Goal: Task Accomplishment & Management: Manage account settings

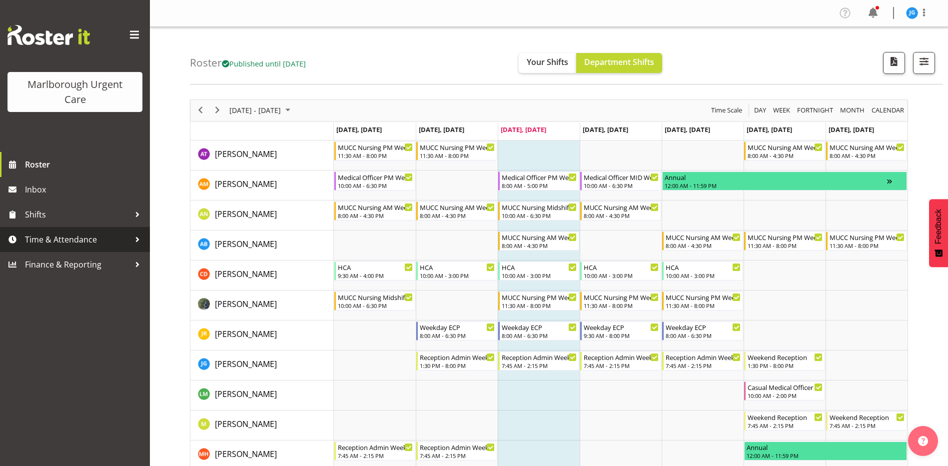
click at [88, 238] on span "Time & Attendance" at bounding box center [77, 239] width 105 height 15
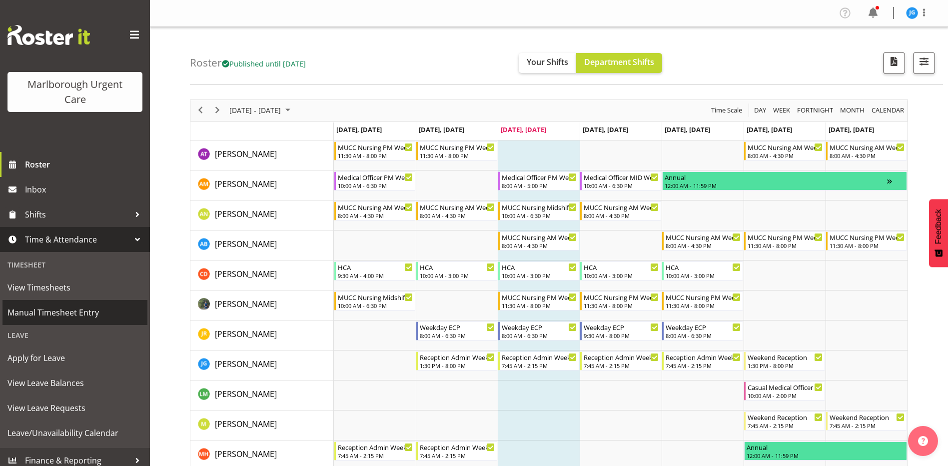
click at [80, 312] on span "Manual Timesheet Entry" at bounding box center [74, 312] width 135 height 15
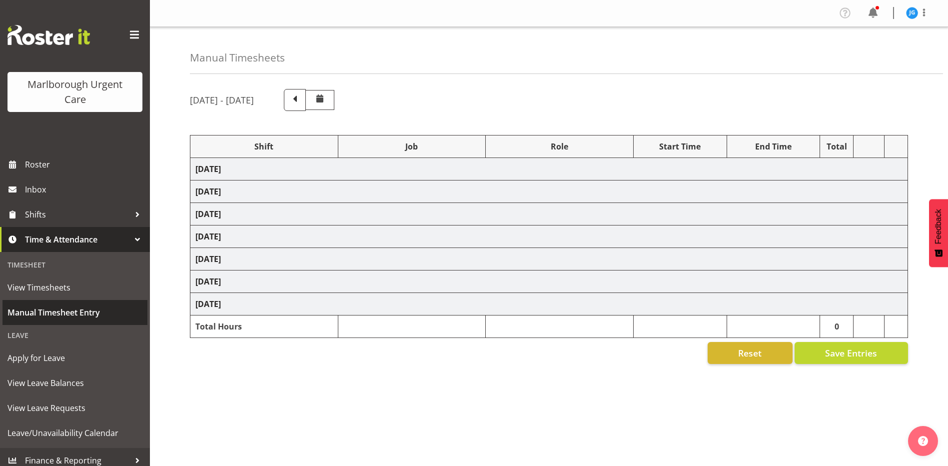
select select "81205"
select select "81204"
select select "83091"
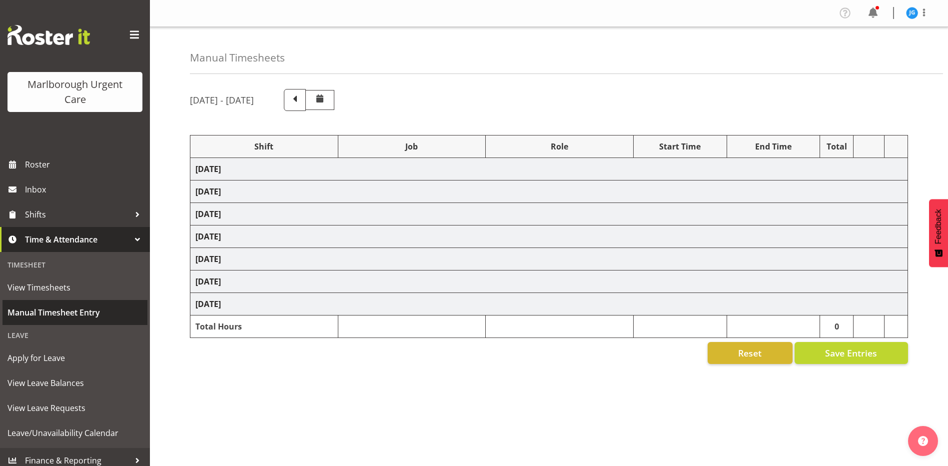
select select "1563"
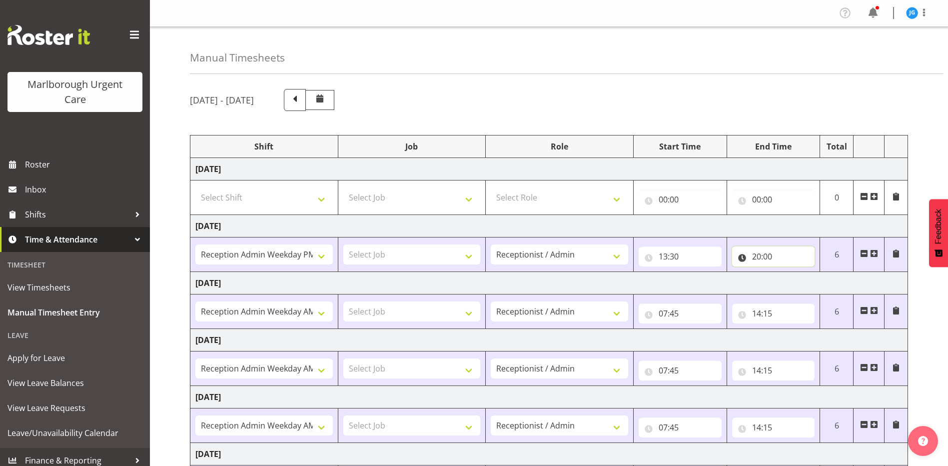
click at [761, 257] on input "20:00" at bounding box center [773, 256] width 83 height 20
click at [823, 279] on select "00 01 02 03 04 05 06 07 08 09 10 11 12 13 14 15 16 17 18 19 20 21 22 23 24 25 2…" at bounding box center [826, 282] width 22 height 20
select select "15"
click at [815, 272] on select "00 01 02 03 04 05 06 07 08 09 10 11 12 13 14 15 16 17 18 19 20 21 22 23 24 25 2…" at bounding box center [826, 282] width 22 height 20
type input "20:15"
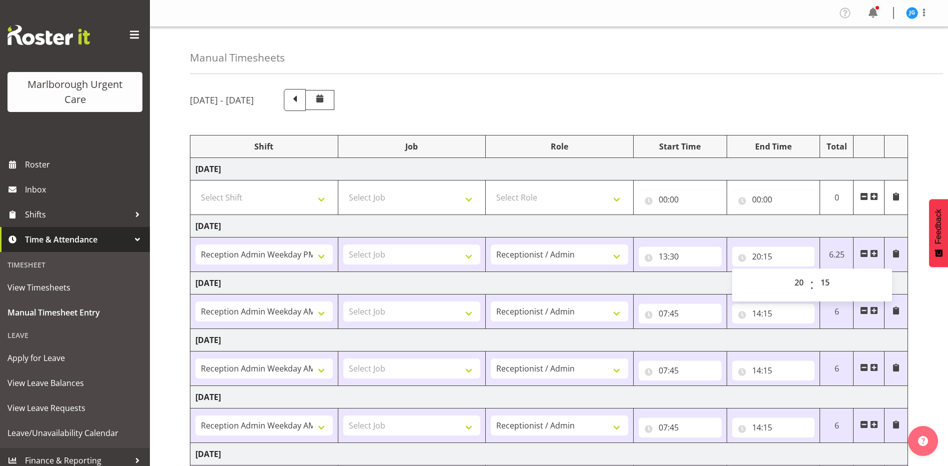
click at [827, 106] on div "October 6th - October 12th 2025" at bounding box center [549, 100] width 718 height 22
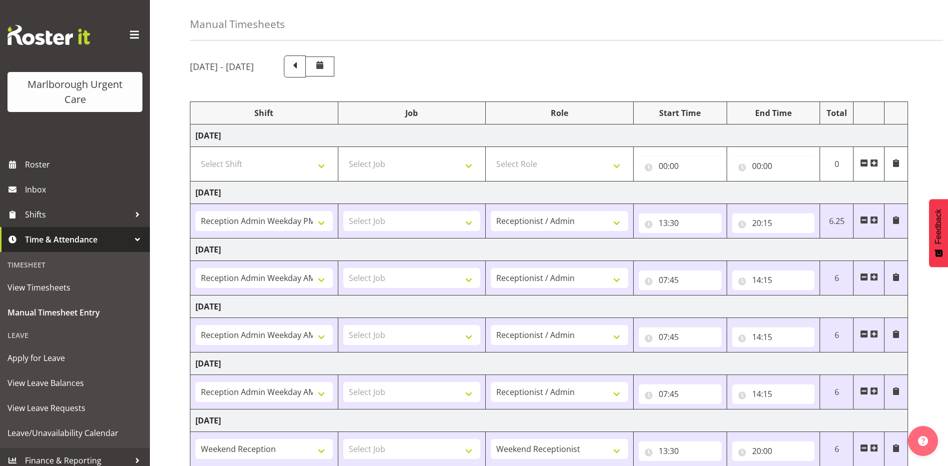
scroll to position [154, 0]
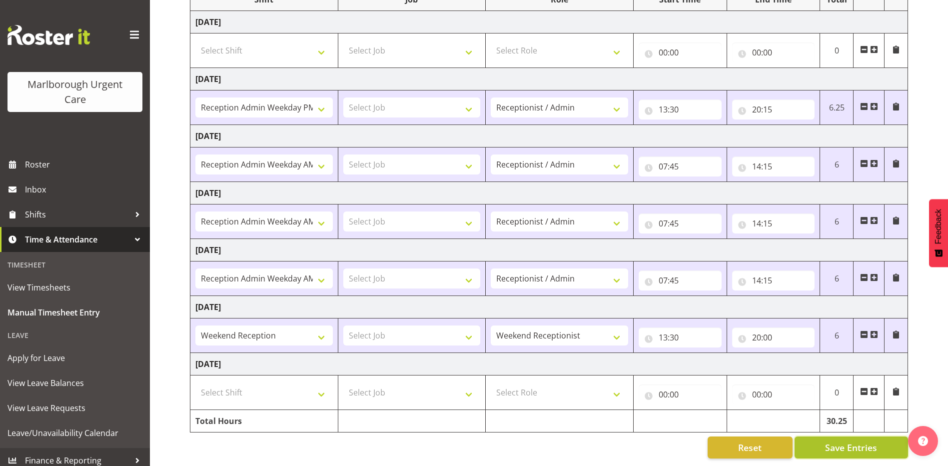
click at [830, 441] on span "Save Entries" at bounding box center [851, 447] width 52 height 13
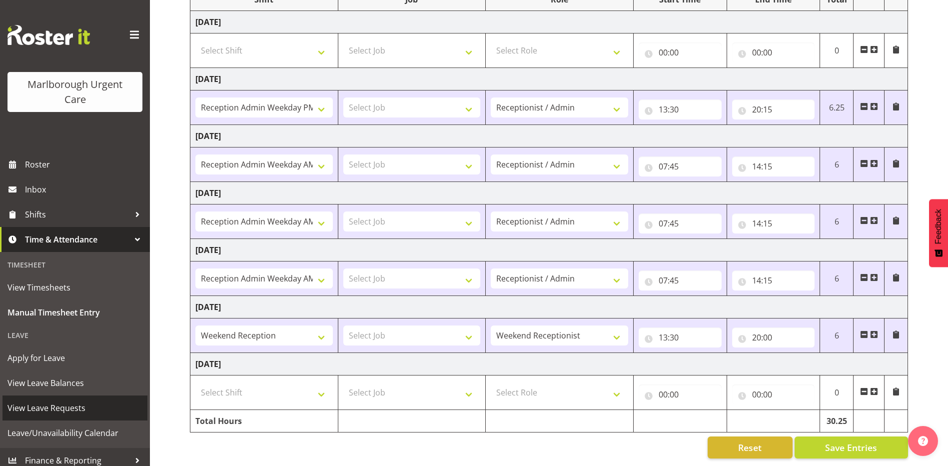
click at [57, 406] on span "View Leave Requests" at bounding box center [74, 407] width 135 height 15
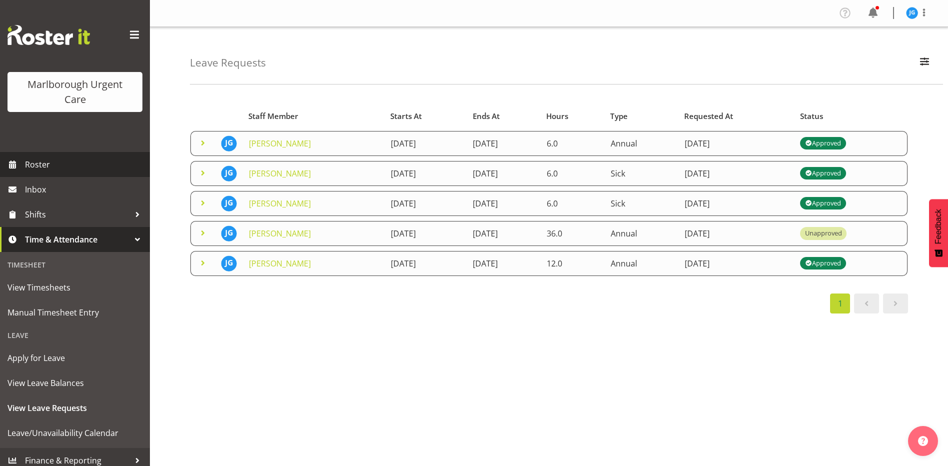
click at [31, 162] on span "Roster" at bounding box center [85, 164] width 120 height 15
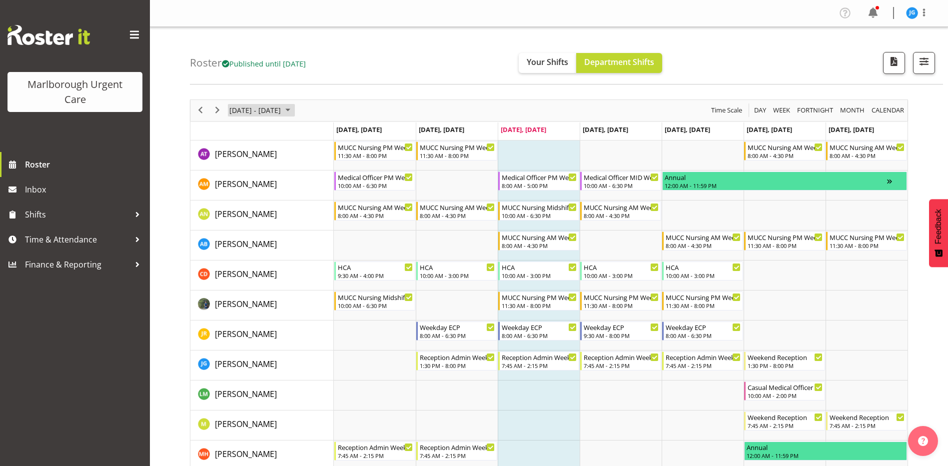
click at [294, 111] on span "October 2025" at bounding box center [288, 110] width 12 height 12
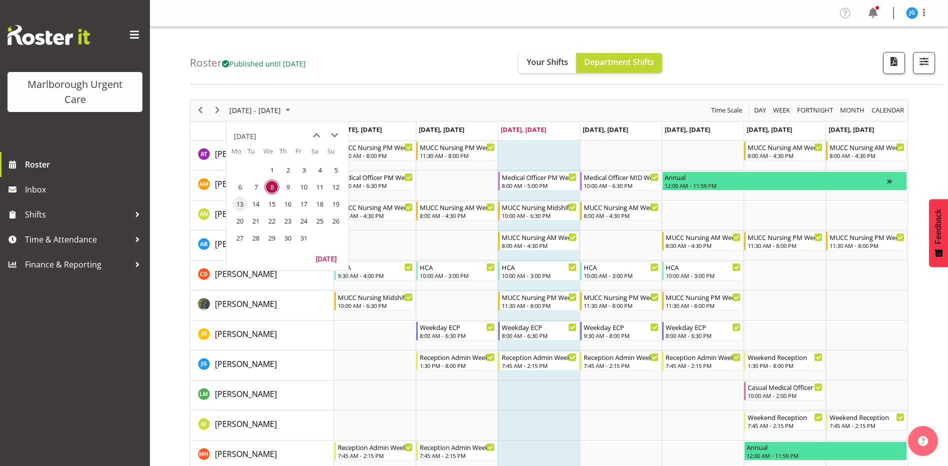
click at [240, 204] on span "13" at bounding box center [239, 203] width 15 height 15
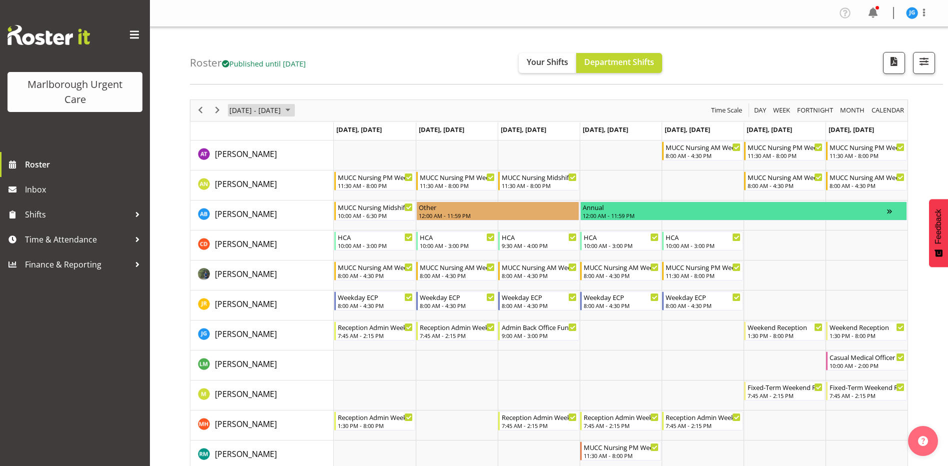
click at [267, 112] on span "October 13 - 19, 2025" at bounding box center [254, 110] width 53 height 12
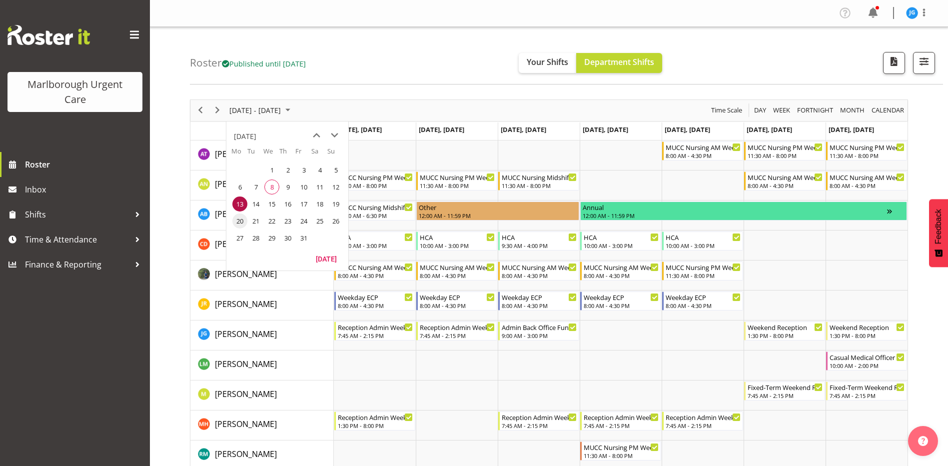
click at [242, 220] on span "20" at bounding box center [239, 220] width 15 height 15
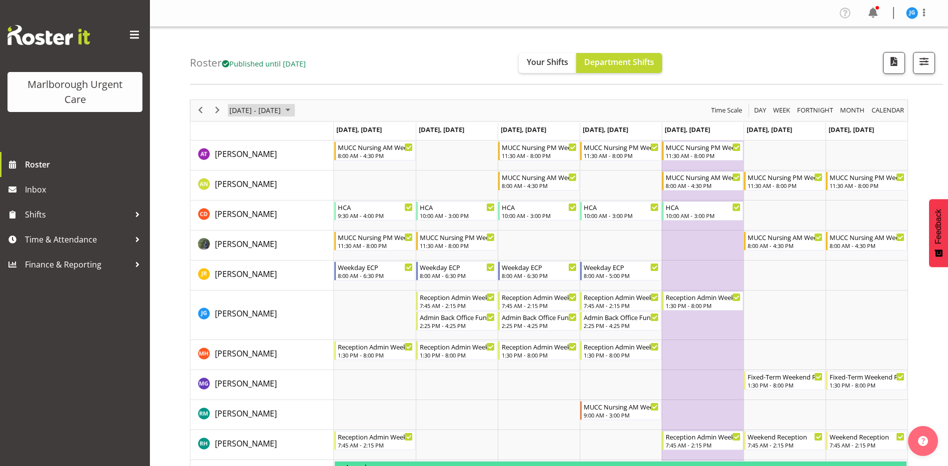
click at [272, 111] on span "October 20 - 26, 2025" at bounding box center [254, 110] width 53 height 12
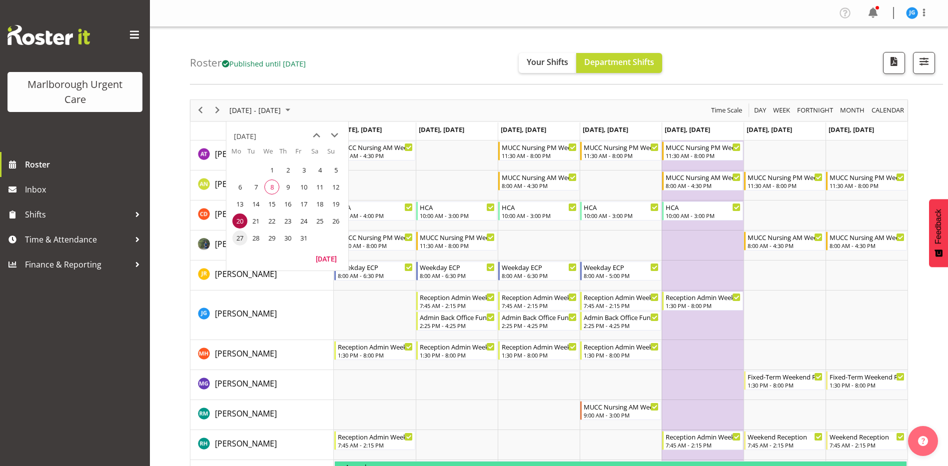
click at [240, 236] on span "27" at bounding box center [239, 237] width 15 height 15
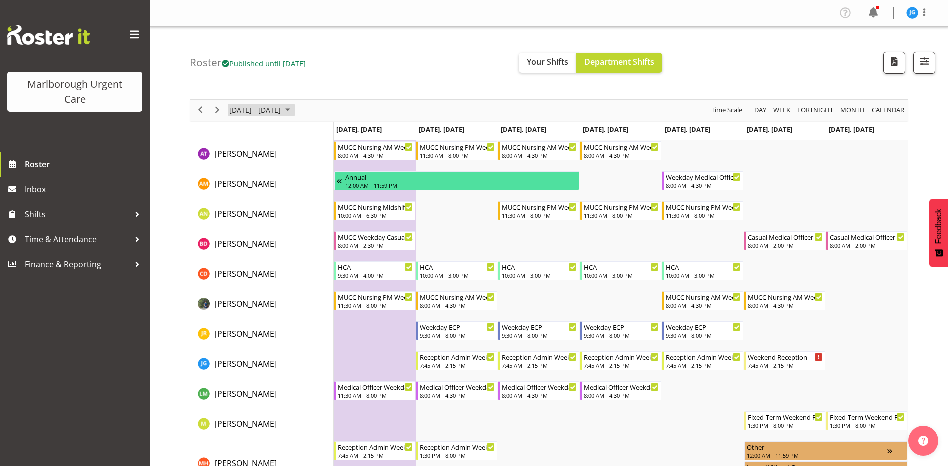
click at [282, 111] on span "Oct 27 - Nov 02, 2025" at bounding box center [254, 110] width 53 height 12
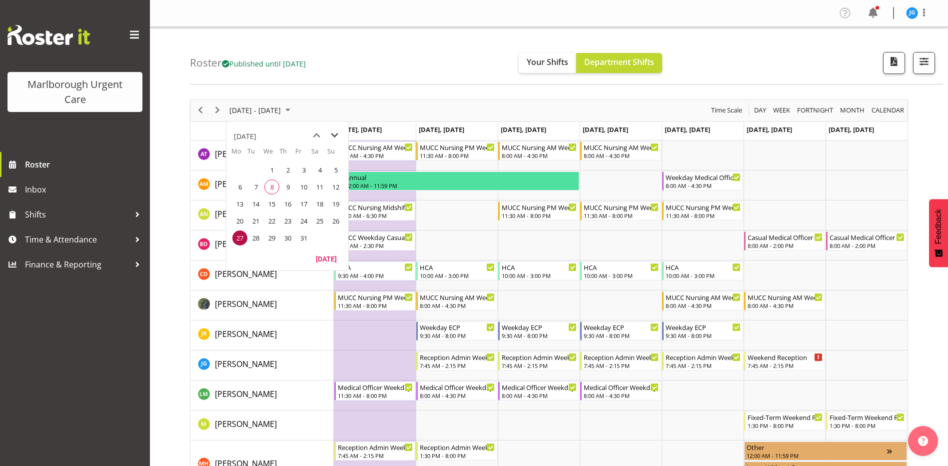
click at [334, 135] on span "next month" at bounding box center [334, 135] width 17 height 18
click at [238, 185] on span "3" at bounding box center [239, 186] width 15 height 15
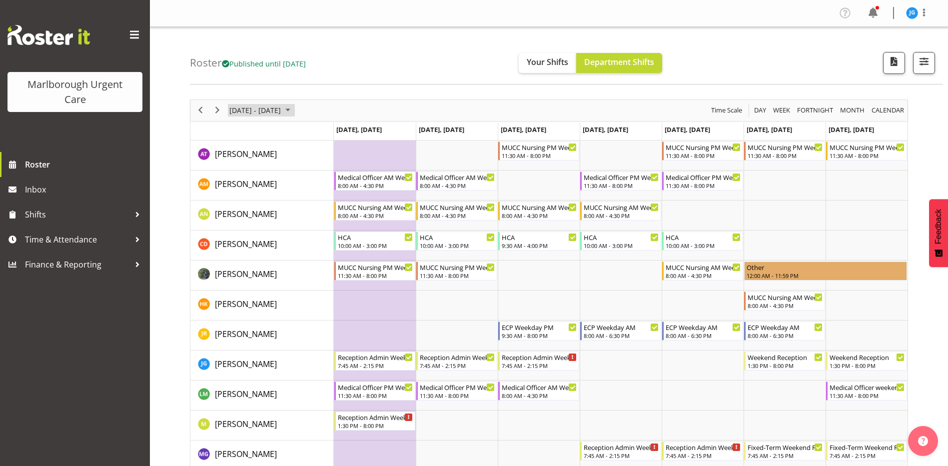
click at [273, 107] on span "November 03 - 09, 2025" at bounding box center [254, 110] width 53 height 12
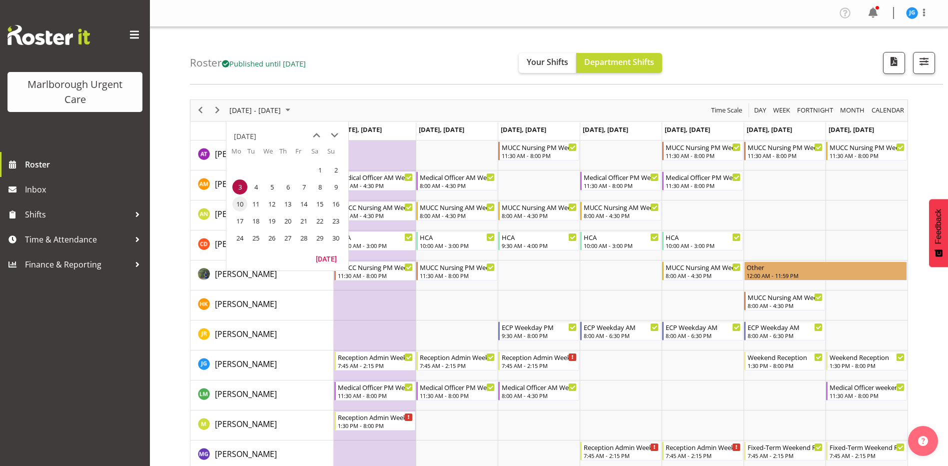
click at [240, 204] on span "10" at bounding box center [239, 203] width 15 height 15
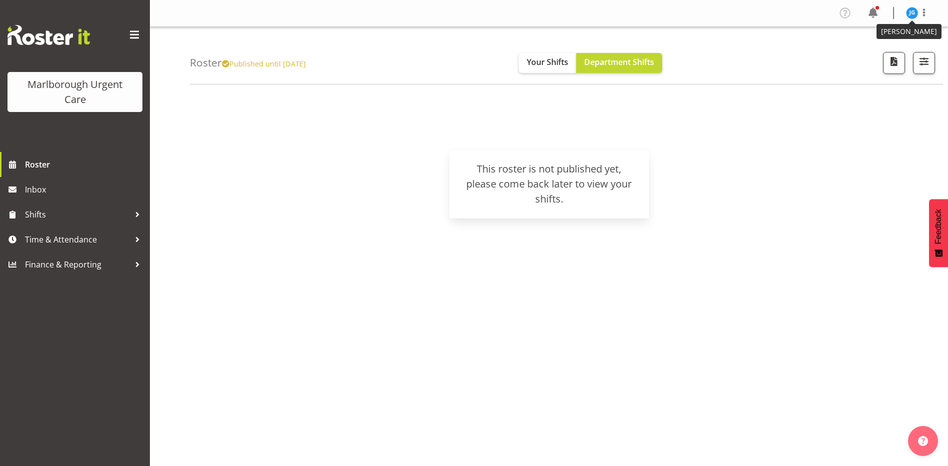
click at [912, 10] on img at bounding box center [912, 13] width 12 height 12
click at [878, 52] on link "Log Out" at bounding box center [882, 52] width 96 height 18
